Goal: Transaction & Acquisition: Book appointment/travel/reservation

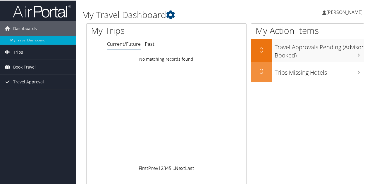
click at [27, 68] on span "Book Travel" at bounding box center [24, 66] width 23 height 15
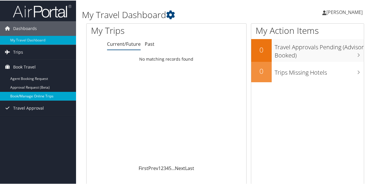
click at [28, 95] on link "Book/Manage Online Trips" at bounding box center [38, 95] width 76 height 9
